Goal: Task Accomplishment & Management: Manage account settings

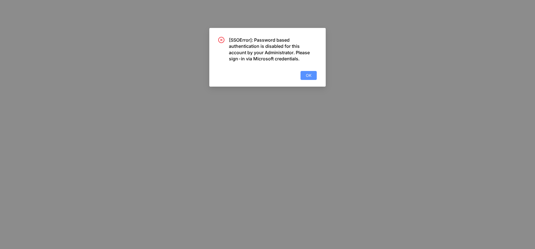
click at [306, 76] on span "OK" at bounding box center [309, 75] width 6 height 6
